Goal: Information Seeking & Learning: Learn about a topic

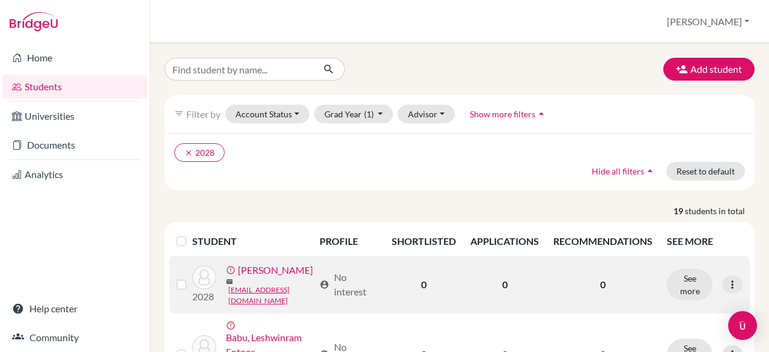
click at [267, 273] on link "[PERSON_NAME]" at bounding box center [275, 270] width 75 height 14
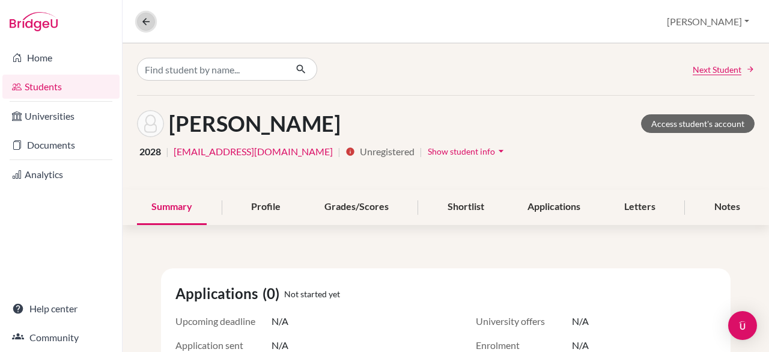
click at [141, 20] on icon at bounding box center [146, 21] width 11 height 11
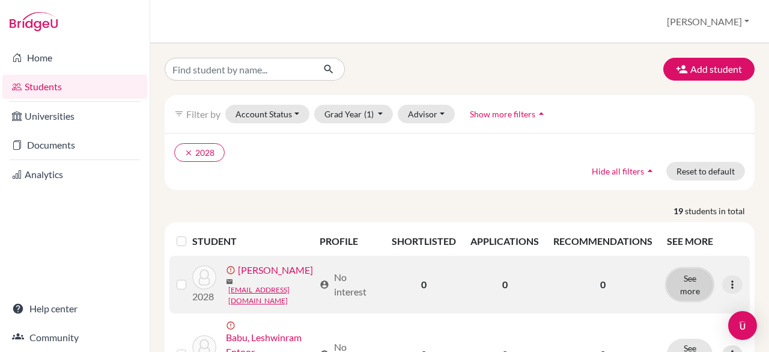
click at [686, 287] on button "See more" at bounding box center [690, 284] width 46 height 31
